Goal: Check status: Check status

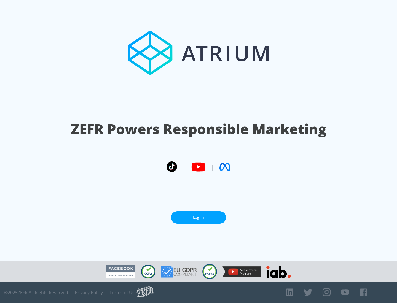
click at [198, 217] on link "Log In" at bounding box center [198, 217] width 55 height 12
